Goal: Contribute content: Contribute content

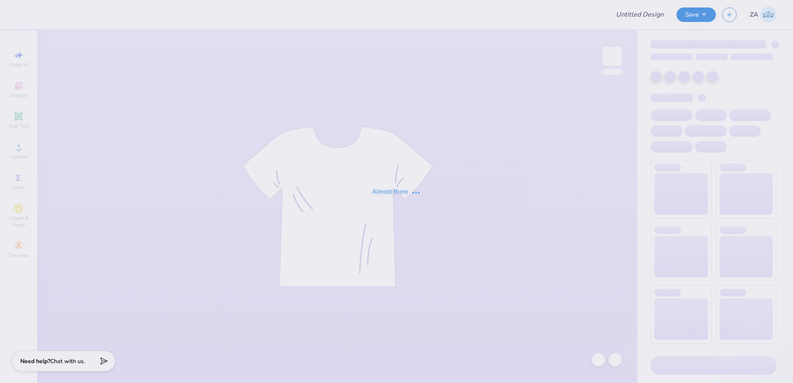
type input "[PERSON_NAME] : [GEOGRAPHIC_DATA]"
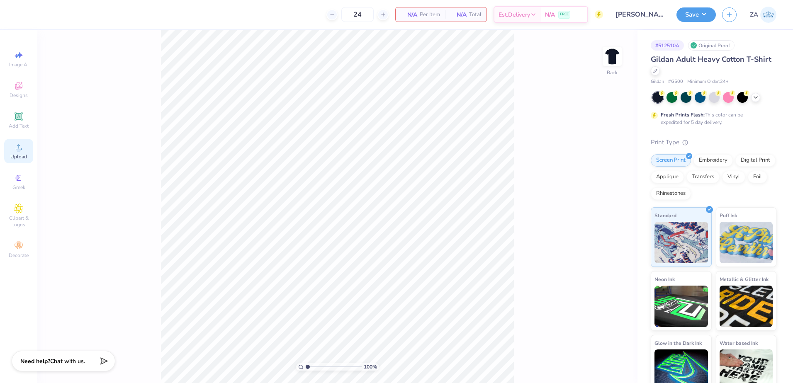
click at [21, 145] on icon at bounding box center [19, 147] width 10 height 10
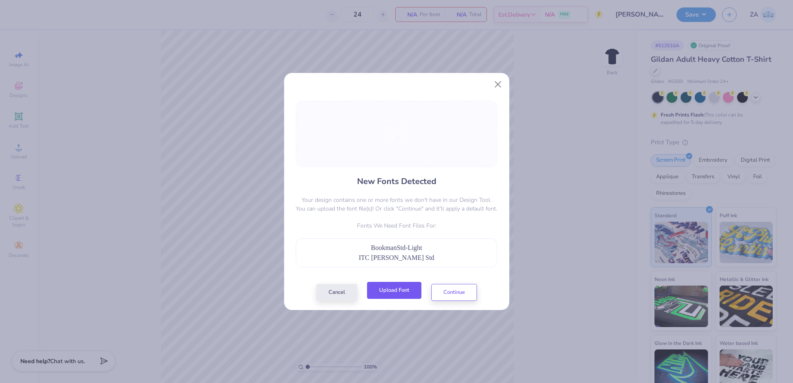
click at [398, 290] on button "Upload Font" at bounding box center [394, 290] width 54 height 17
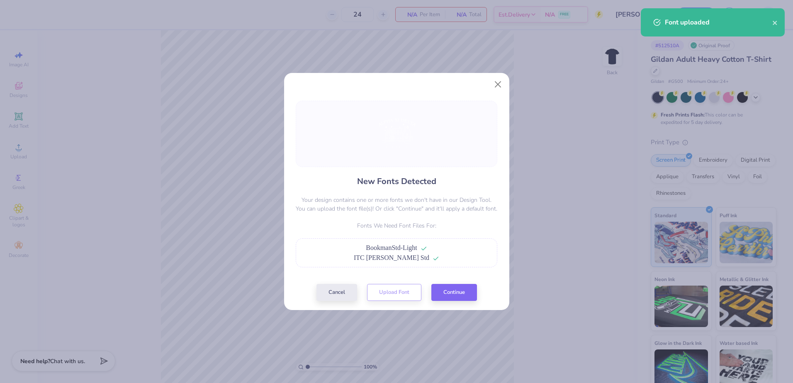
click at [439, 283] on div "New Fonts Detected Your design contains one or more fonts we don't have in our …" at bounding box center [396, 201] width 207 height 200
click at [442, 285] on button "Continue" at bounding box center [455, 290] width 46 height 17
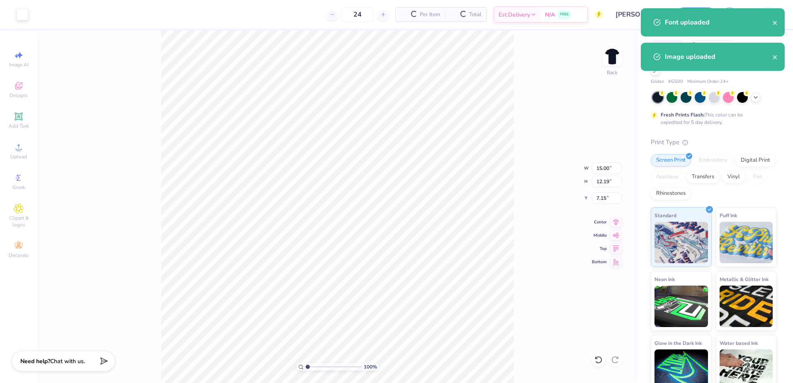
type input "9.25"
type input "7.52"
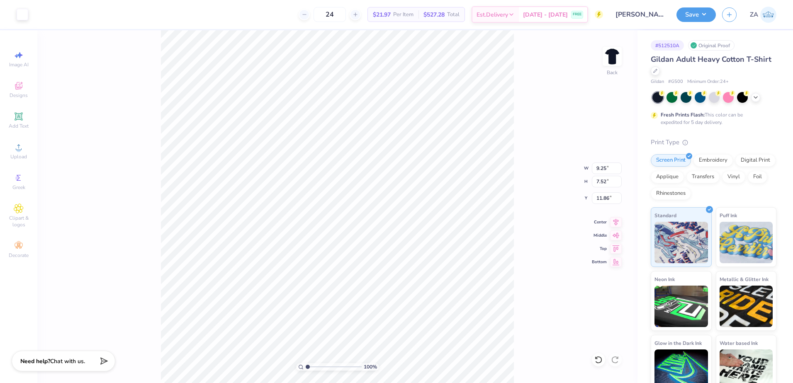
type input "4.57"
drag, startPoint x: 307, startPoint y: 367, endPoint x: 317, endPoint y: 366, distance: 9.2
type input "2.6"
click at [317, 366] on input "range" at bounding box center [334, 367] width 56 height 7
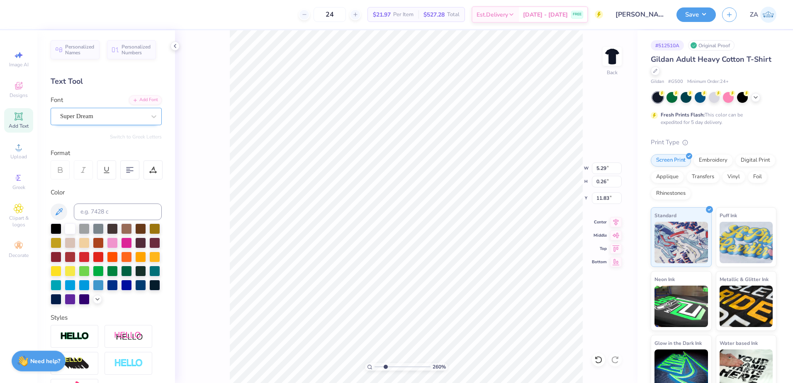
click at [118, 121] on div "Super Dream" at bounding box center [102, 116] width 87 height 13
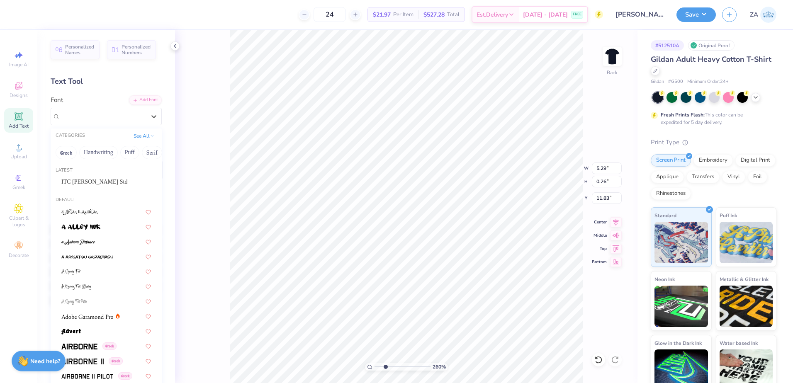
click at [112, 181] on div "ITC [PERSON_NAME] Std" at bounding box center [106, 182] width 90 height 9
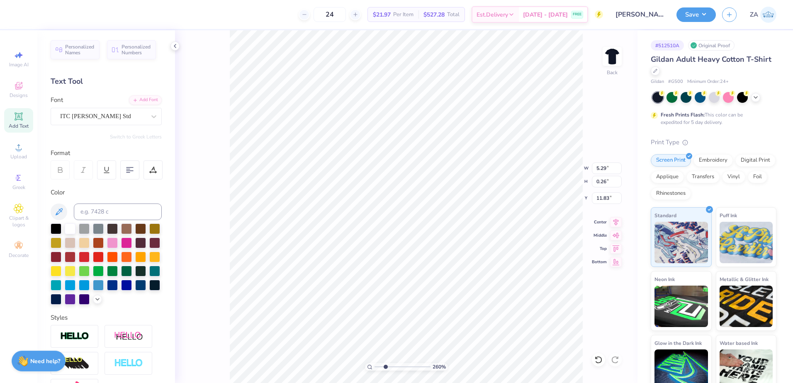
type input "5.68"
type input "0.23"
type input "11.87"
drag, startPoint x: 385, startPoint y: 365, endPoint x: 356, endPoint y: 362, distance: 28.7
type input "1"
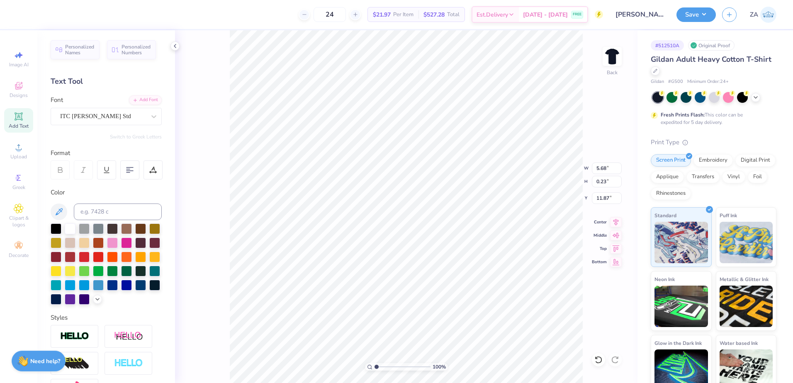
click at [375, 364] on input "range" at bounding box center [403, 367] width 56 height 7
drag, startPoint x: 594, startPoint y: 168, endPoint x: 608, endPoint y: 168, distance: 14.1
click at [608, 168] on input "9.25" at bounding box center [607, 169] width 30 height 12
type input "11.00"
type input "8.96"
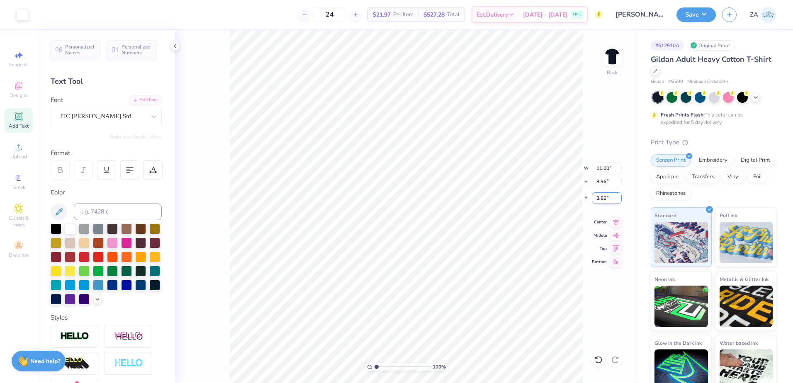
click at [608, 200] on input "3.86" at bounding box center [607, 199] width 30 height 12
type input "3.00"
drag, startPoint x: 596, startPoint y: 169, endPoint x: 612, endPoint y: 170, distance: 16.2
click at [612, 170] on input "11.00" at bounding box center [607, 169] width 30 height 12
type input "12.00"
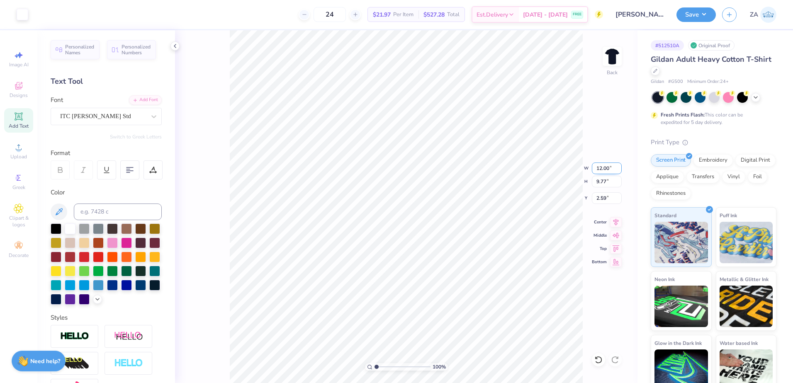
type input "9.77"
drag, startPoint x: 597, startPoint y: 200, endPoint x: 609, endPoint y: 200, distance: 12.4
click at [609, 200] on input "2.59" at bounding box center [607, 199] width 30 height 12
type input "3.00"
click at [549, 177] on div "100 % Back W 12.00 12.00 " H 9.77 9.77 " Y 3.00 3.00 " Center Middle Top Bottom" at bounding box center [406, 206] width 463 height 353
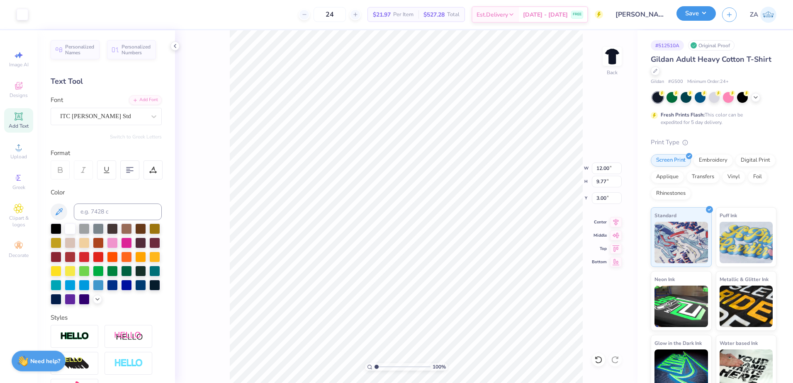
click at [691, 14] on button "Save" at bounding box center [696, 13] width 39 height 15
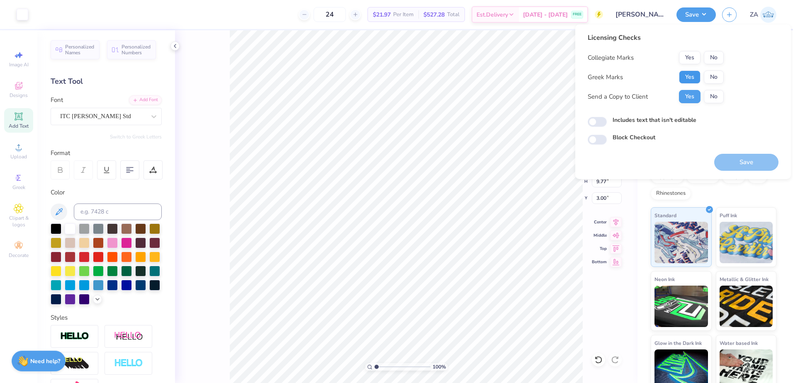
click at [687, 76] on button "Yes" at bounding box center [690, 77] width 22 height 13
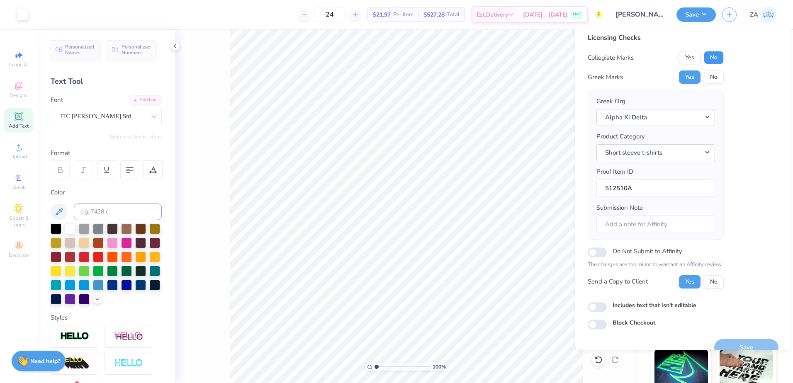
click at [720, 55] on button "No" at bounding box center [714, 57] width 20 height 13
click at [737, 345] on button "Save" at bounding box center [747, 347] width 64 height 17
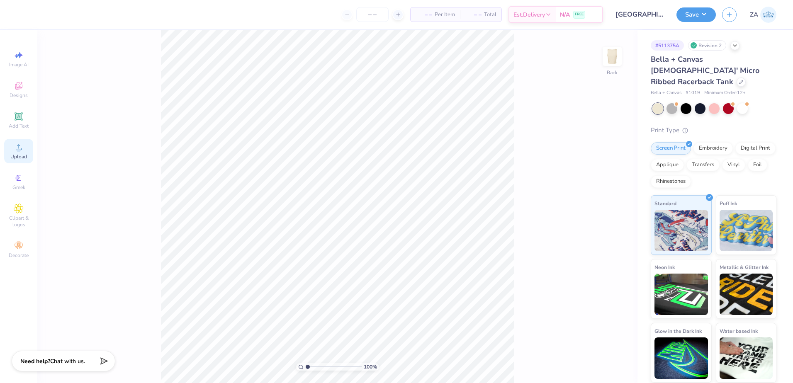
click at [26, 148] on div "Upload" at bounding box center [18, 151] width 29 height 24
drag, startPoint x: 613, startPoint y: 181, endPoint x: 595, endPoint y: 180, distance: 18.3
click at [595, 180] on input "11.65" at bounding box center [607, 182] width 30 height 12
type input "9.00"
type input "6.93"
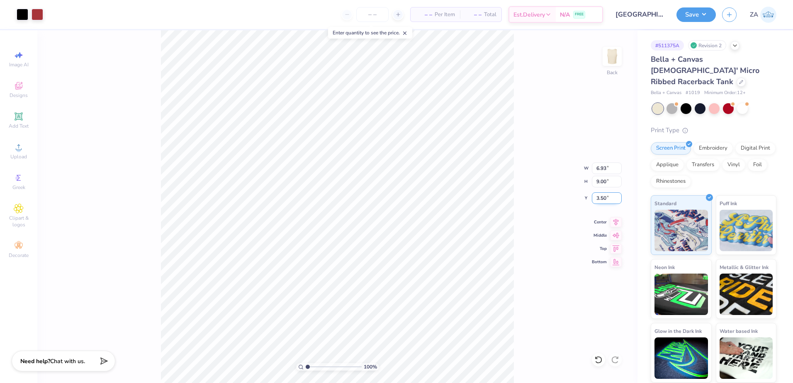
drag, startPoint x: 596, startPoint y: 203, endPoint x: 612, endPoint y: 203, distance: 15.4
click at [612, 203] on input "3.50" at bounding box center [607, 199] width 30 height 12
type input "3.00"
click at [611, 167] on input "6.93" at bounding box center [607, 169] width 30 height 12
type input "9.00"
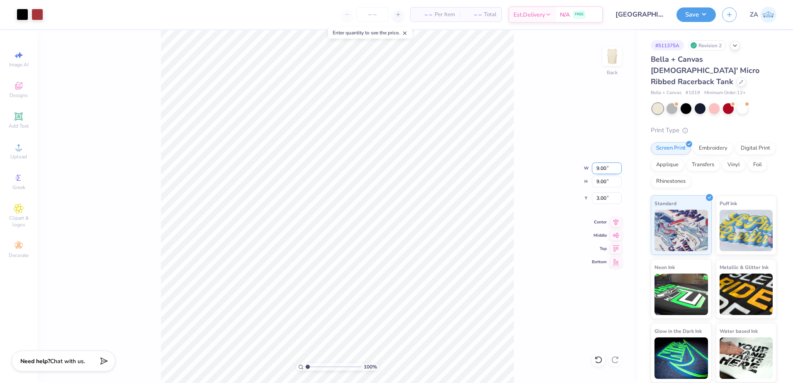
type input "11.69"
type input "1.65"
type input "3.16"
drag, startPoint x: 613, startPoint y: 199, endPoint x: 591, endPoint y: 198, distance: 22.8
click at [591, 198] on div "100 % Back W 9.00 9.00 " H 11.69 11.69 " Y 3.16 3.16 " Center Middle Top Bottom" at bounding box center [337, 206] width 600 height 353
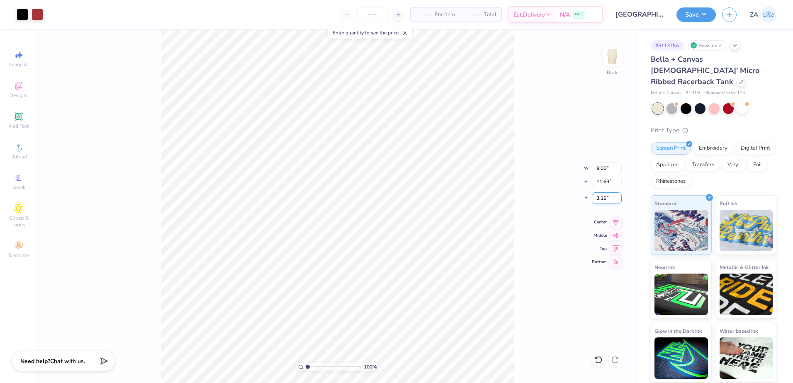
click at [610, 198] on input "3.16" at bounding box center [607, 199] width 30 height 12
type input "3"
drag, startPoint x: 610, startPoint y: 199, endPoint x: 596, endPoint y: 200, distance: 14.1
click at [596, 200] on input "3.00" at bounding box center [607, 199] width 30 height 12
type input "2.00"
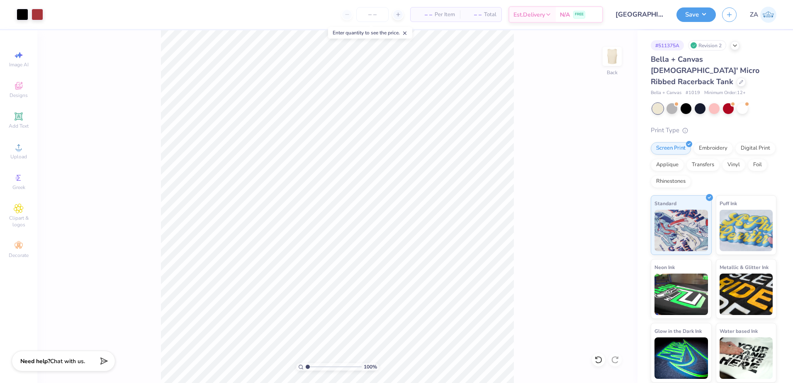
click at [544, 316] on div "100 % Back" at bounding box center [337, 206] width 600 height 353
click at [694, 15] on button "Save" at bounding box center [696, 13] width 39 height 15
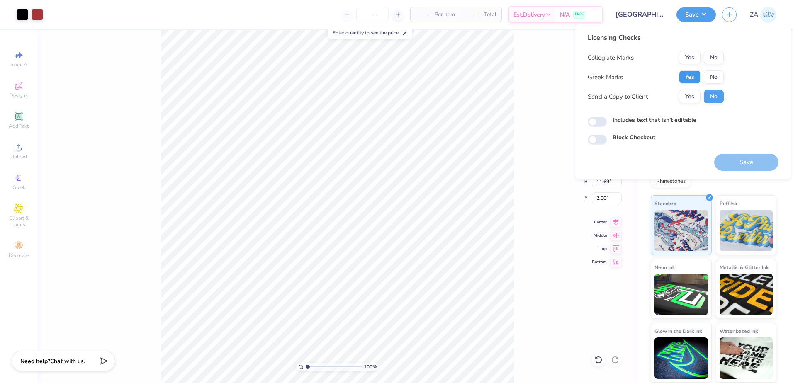
click at [688, 76] on button "Yes" at bounding box center [690, 77] width 22 height 13
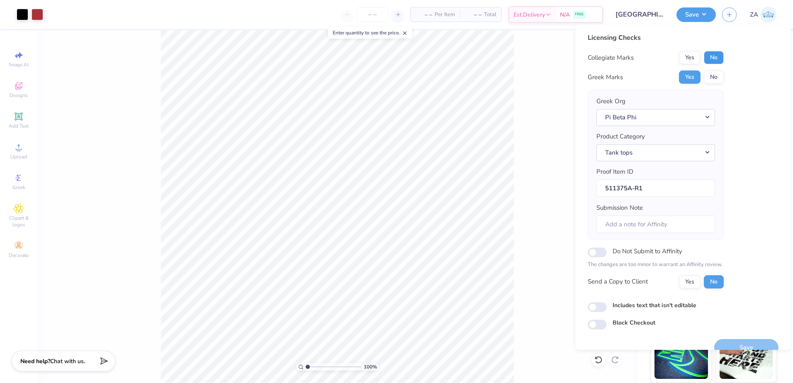
click at [715, 55] on button "No" at bounding box center [714, 57] width 20 height 13
click at [739, 350] on button "Save" at bounding box center [747, 347] width 64 height 17
